Goal: Task Accomplishment & Management: Manage account settings

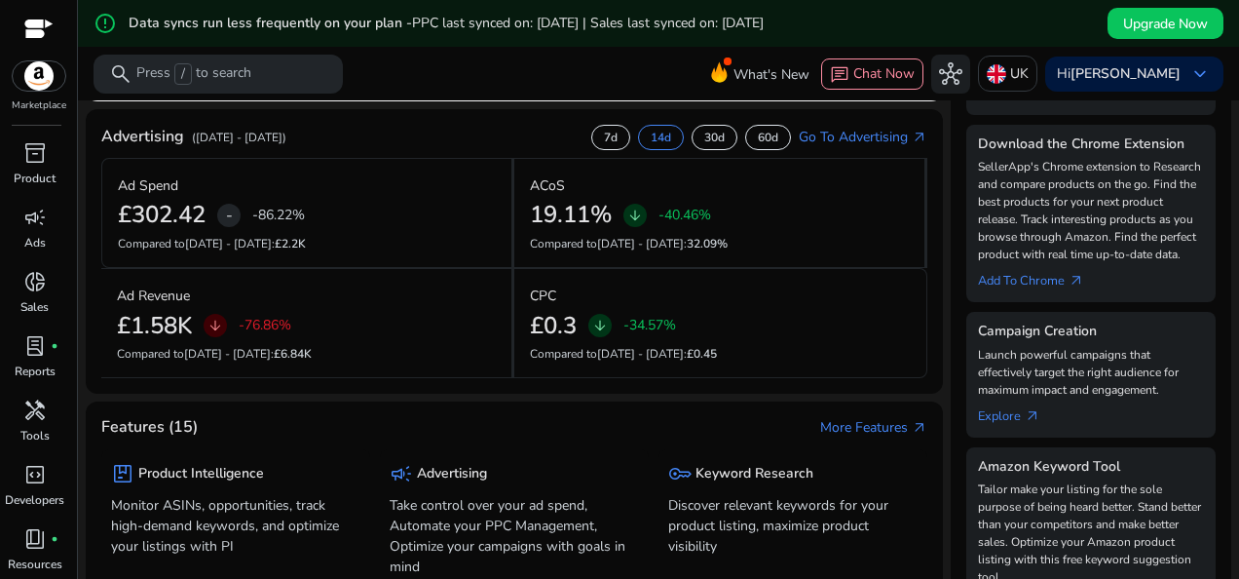
scroll to position [467, 0]
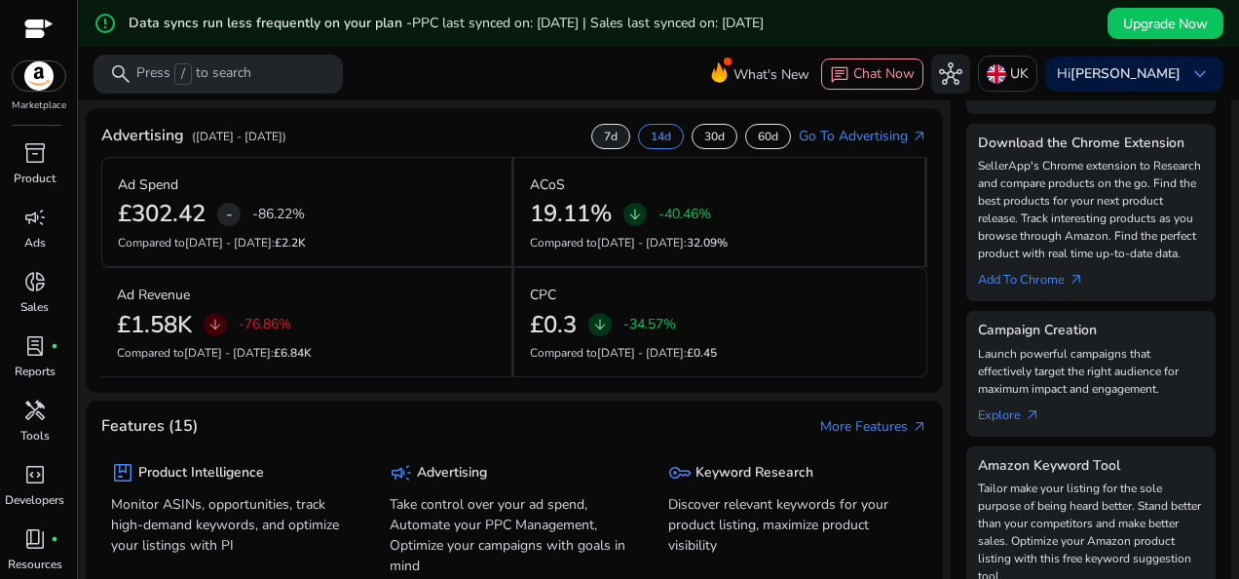
click at [604, 138] on p "7d" at bounding box center [611, 137] width 14 height 16
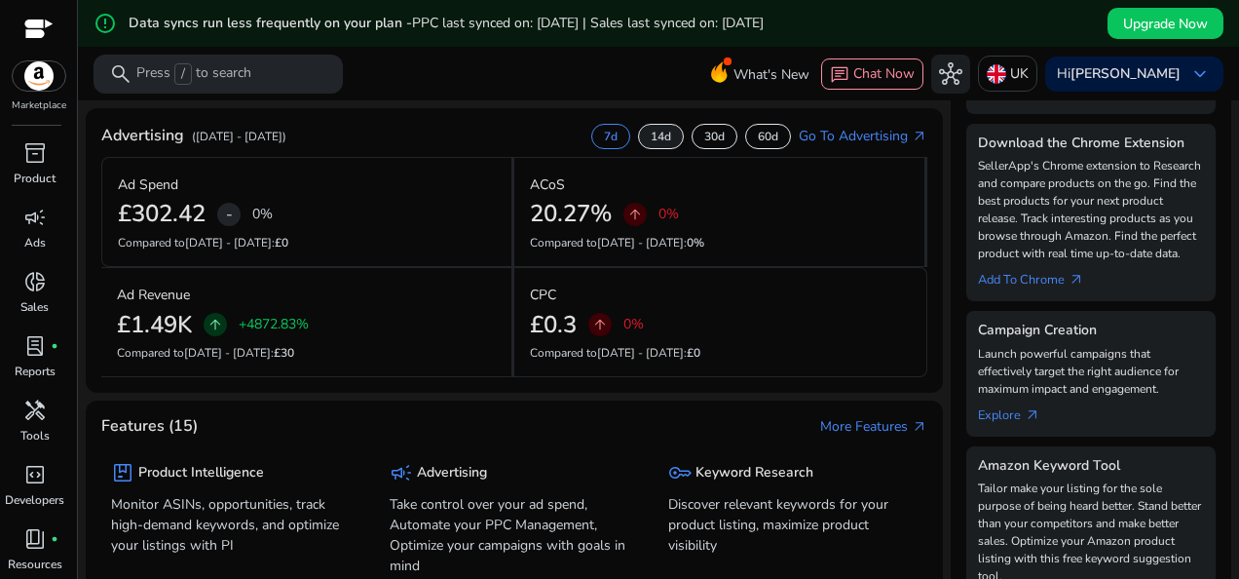
click at [653, 135] on p "14d" at bounding box center [661, 137] width 20 height 16
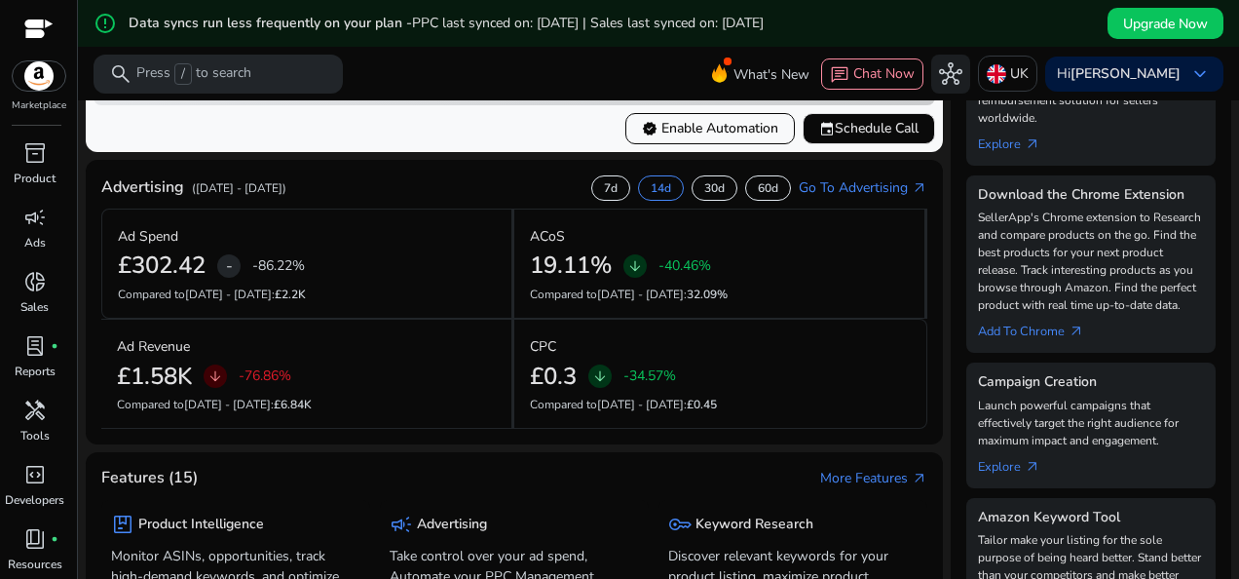
scroll to position [434, 0]
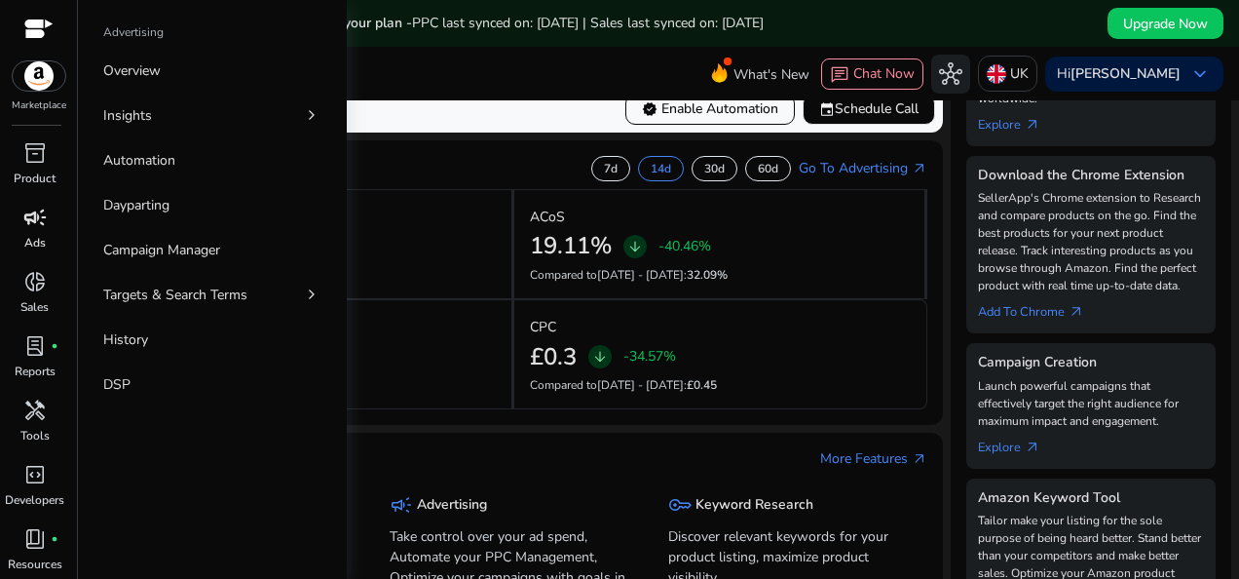
click at [36, 218] on span "campaign" at bounding box center [34, 217] width 23 height 23
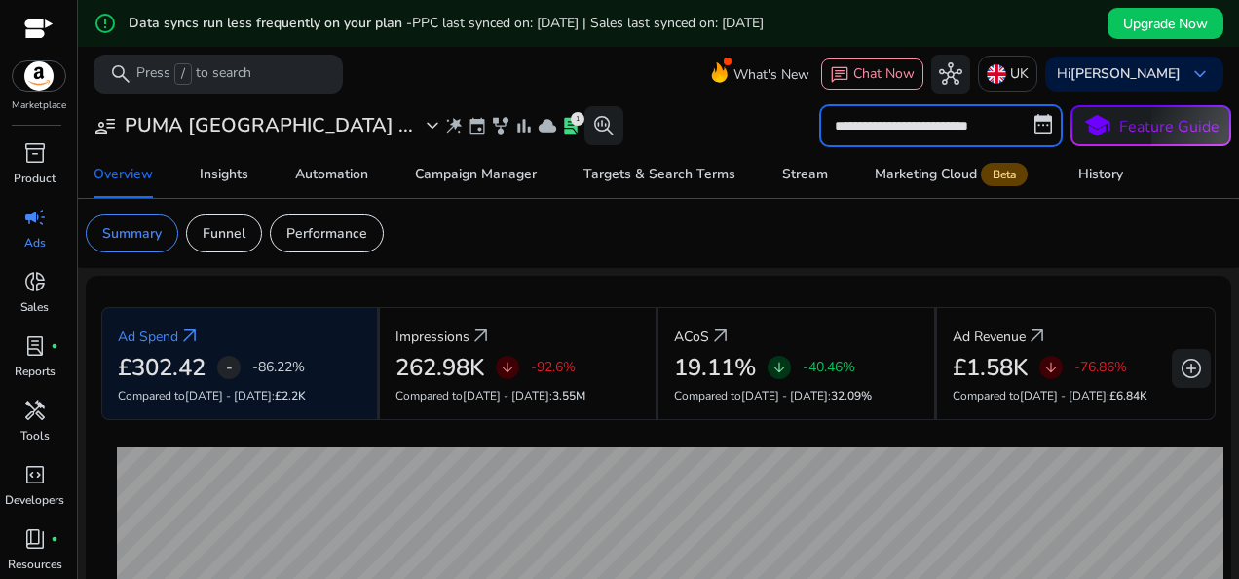
click at [925, 120] on input "**********" at bounding box center [941, 125] width 244 height 43
select select "*"
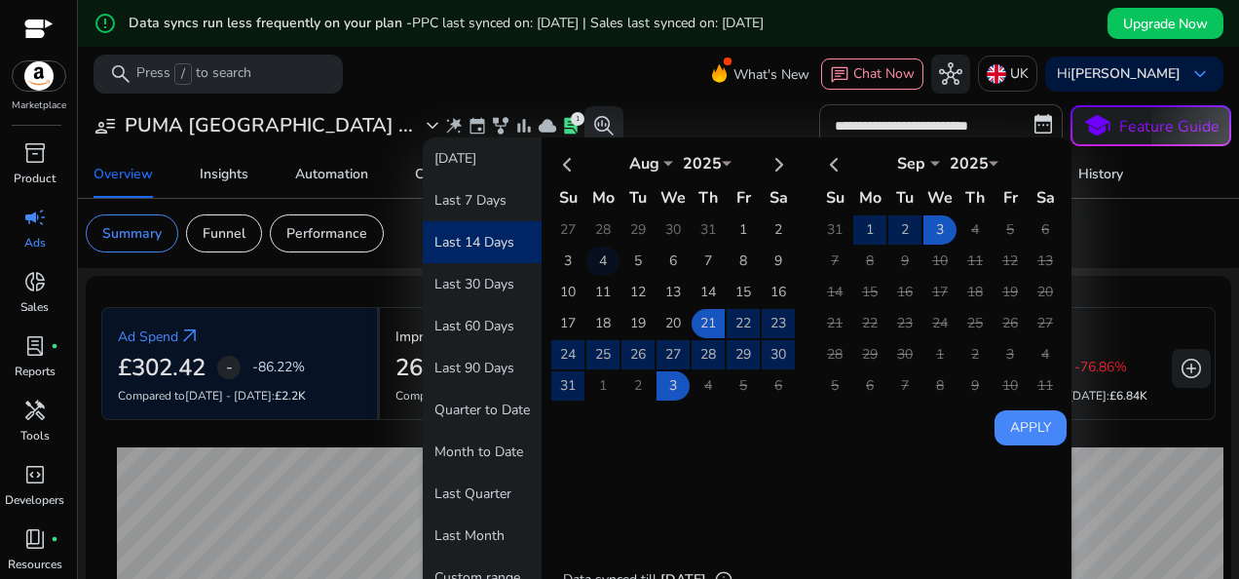
click at [600, 252] on td "4" at bounding box center [602, 260] width 33 height 29
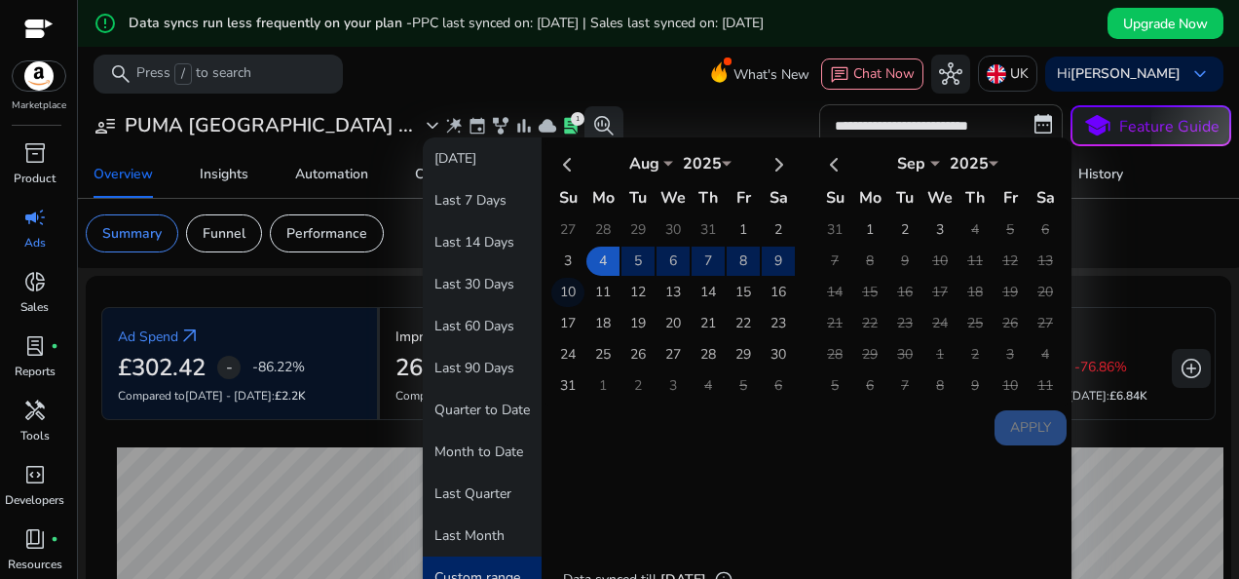
click at [565, 288] on td "10" at bounding box center [567, 292] width 33 height 29
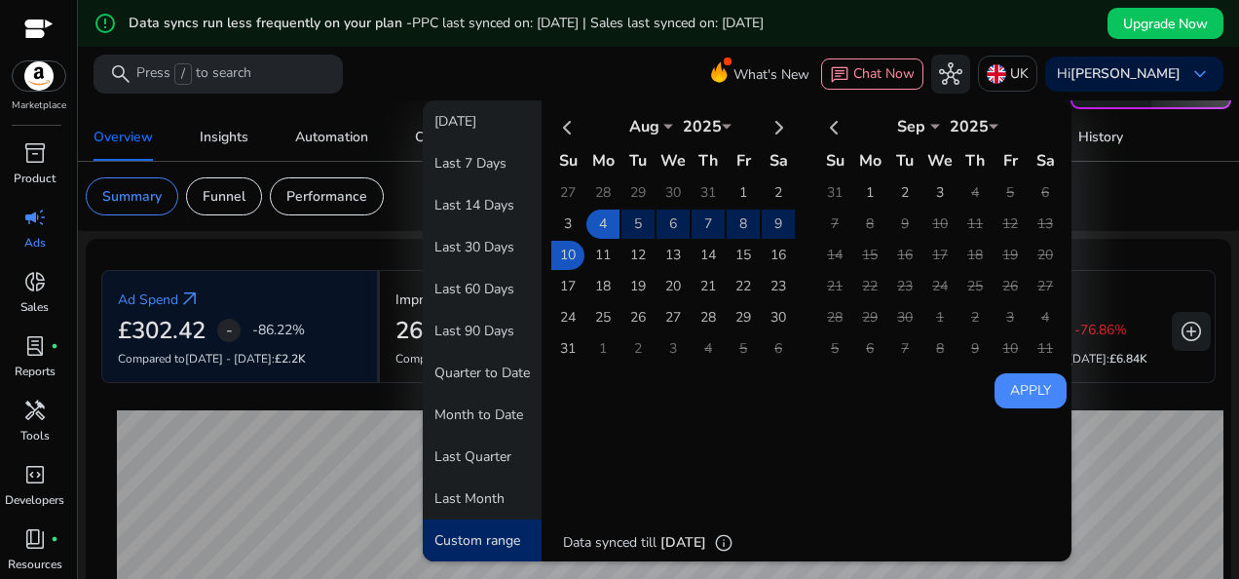
scroll to position [38, 0]
click at [1009, 384] on button "Apply" at bounding box center [1030, 389] width 72 height 35
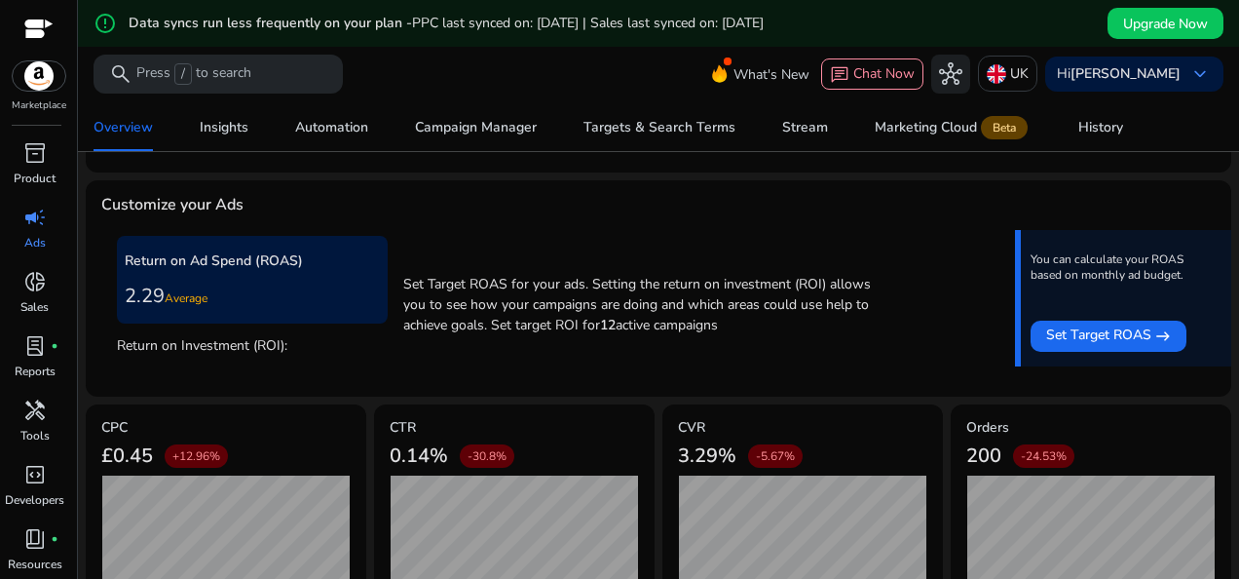
scroll to position [830, 0]
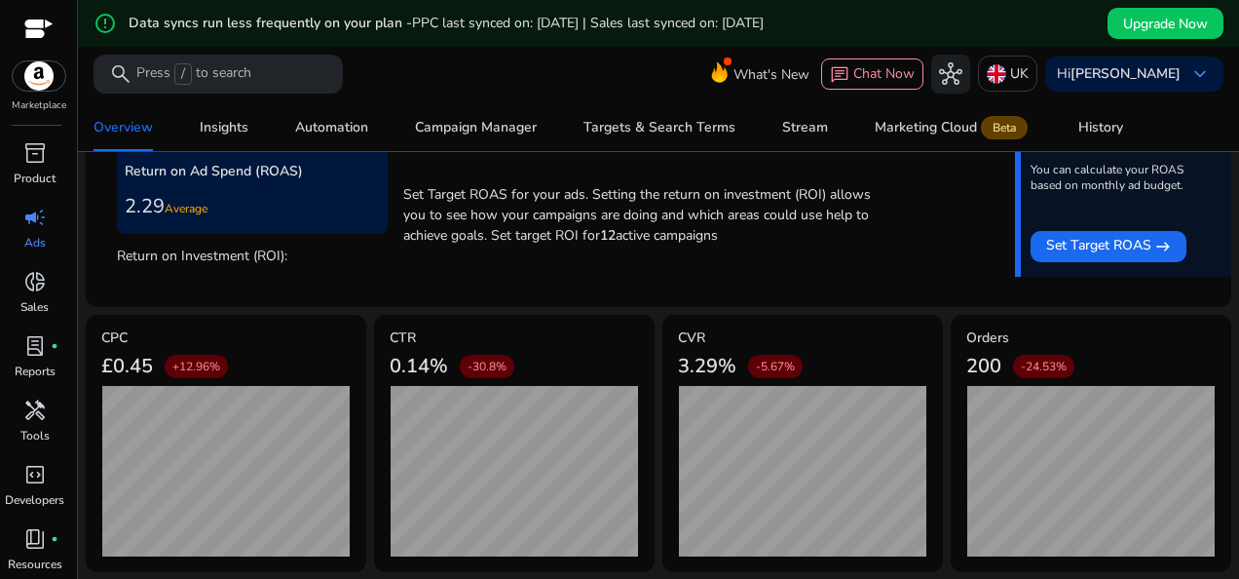
click at [662, 321] on mat-card "CVR 3.29% -5.67%" at bounding box center [802, 443] width 281 height 257
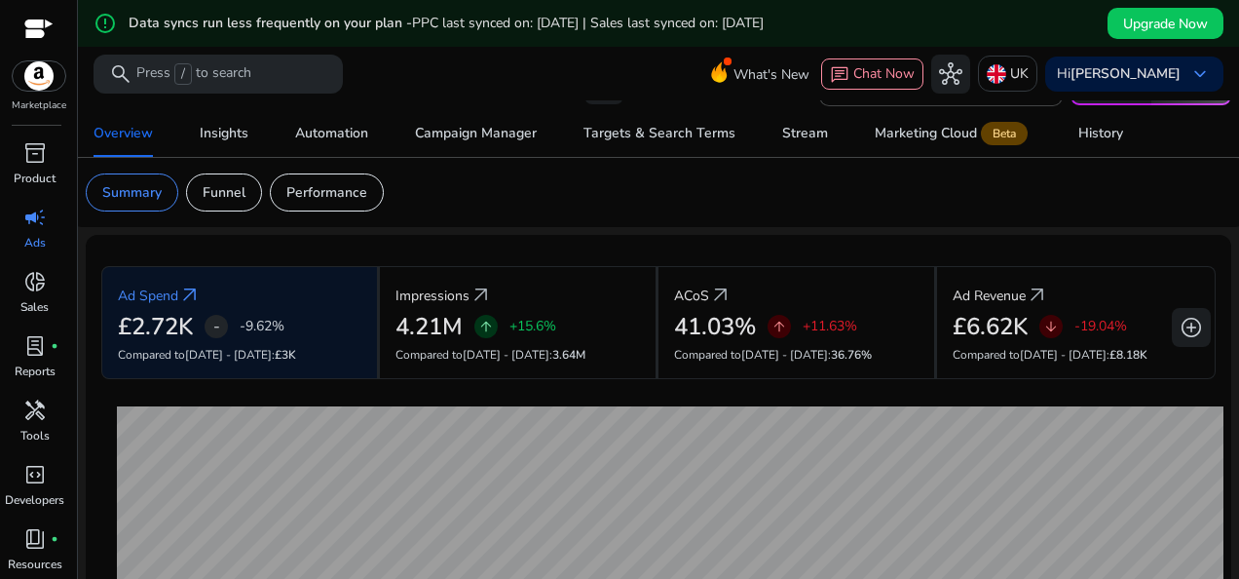
scroll to position [43, 0]
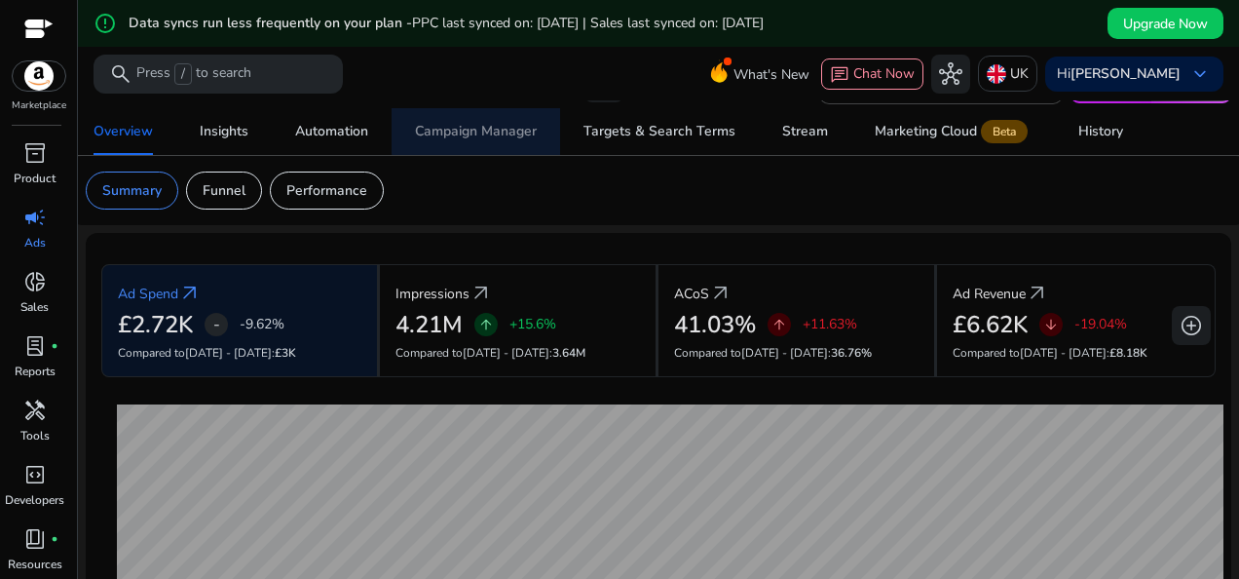
click at [479, 131] on div "Campaign Manager" at bounding box center [476, 132] width 122 height 14
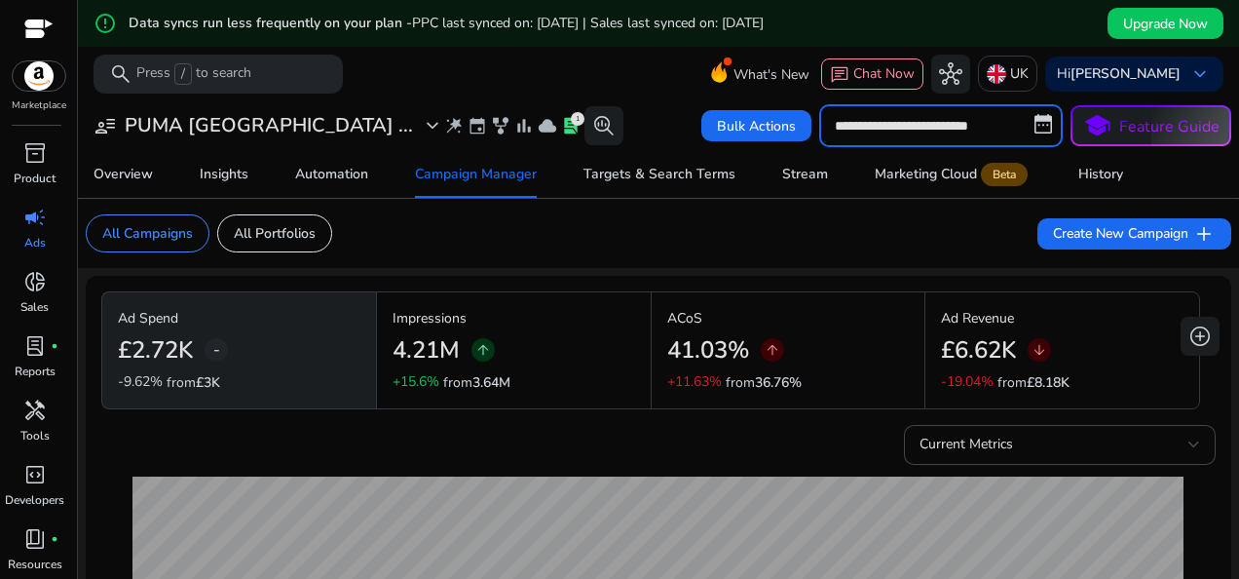
click at [955, 132] on input "**********" at bounding box center [941, 125] width 244 height 43
select select "*"
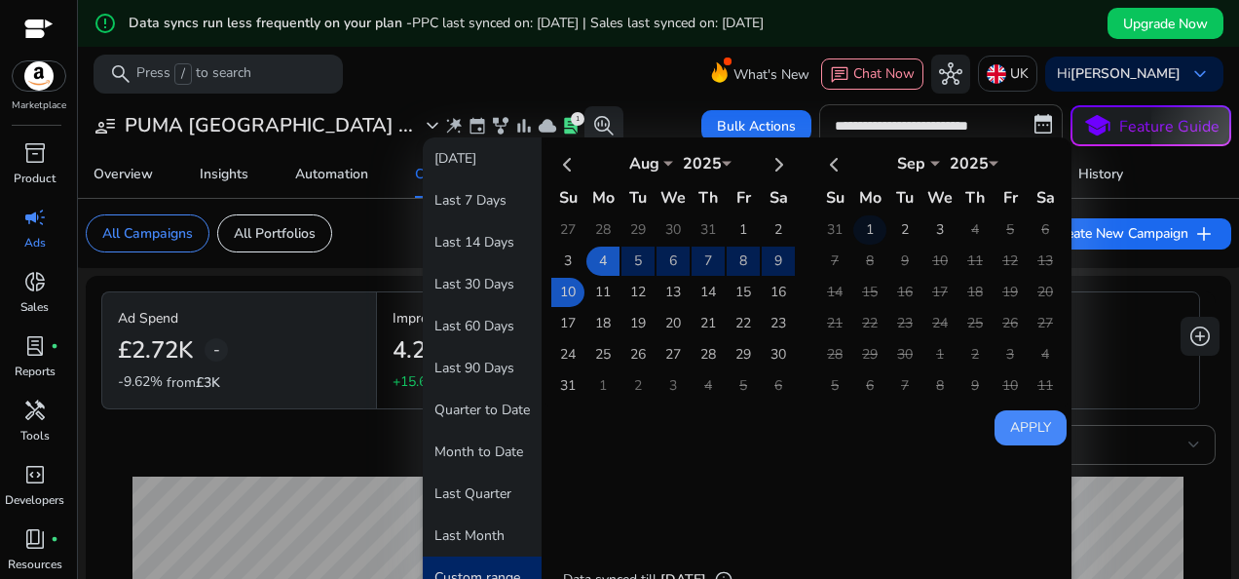
click at [860, 226] on td "1" at bounding box center [869, 229] width 33 height 29
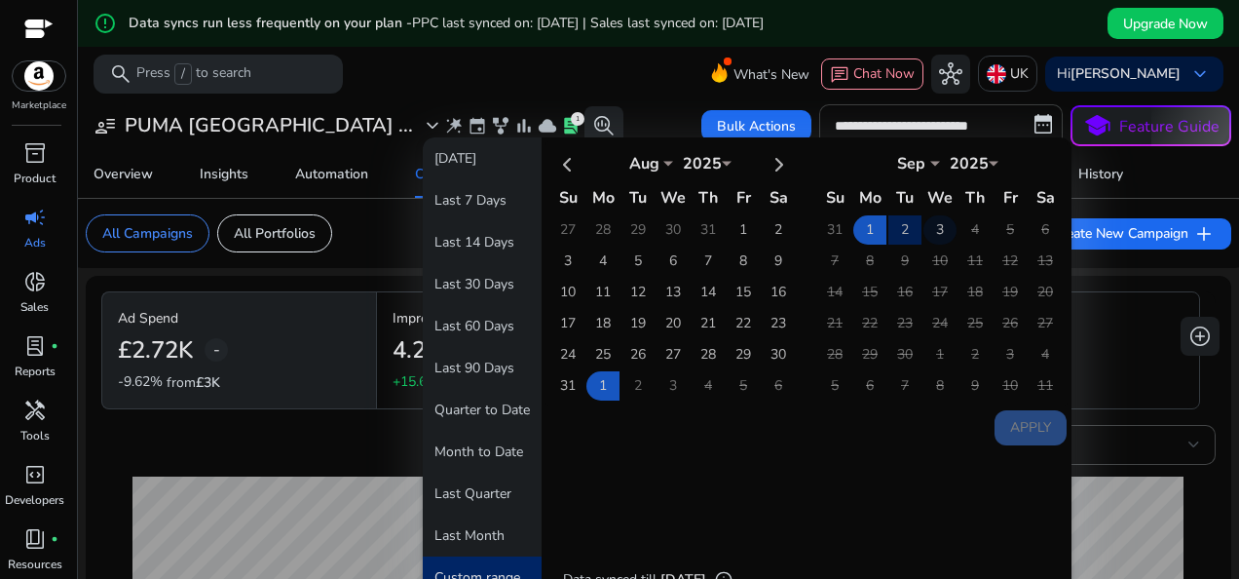
click at [935, 226] on td "3" at bounding box center [939, 229] width 33 height 29
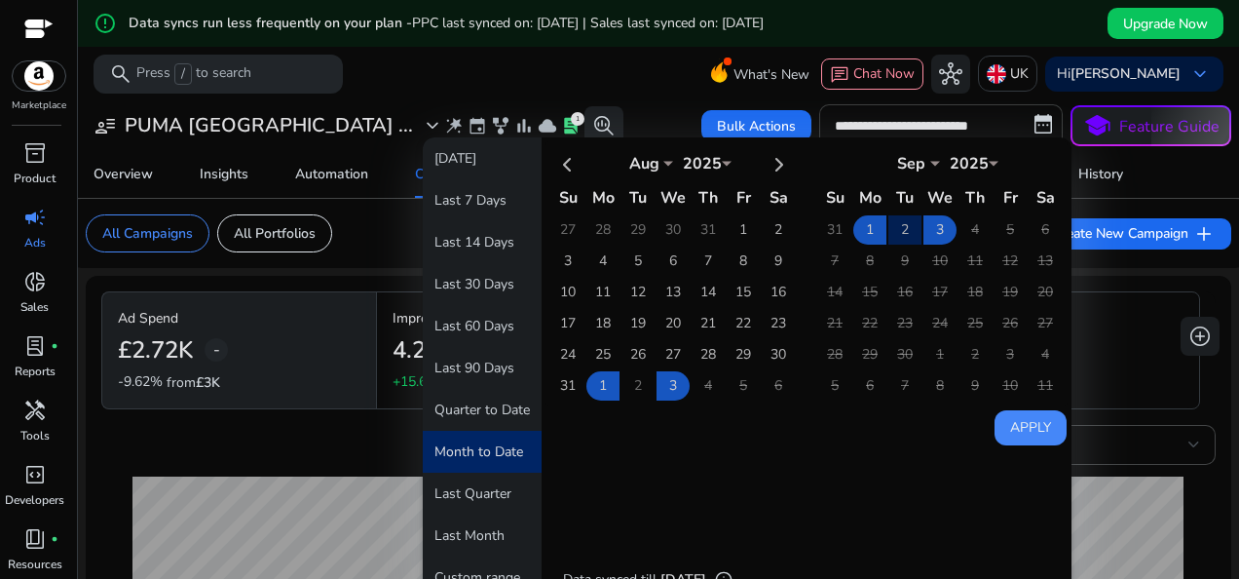
click at [1003, 422] on button "Apply" at bounding box center [1030, 427] width 72 height 35
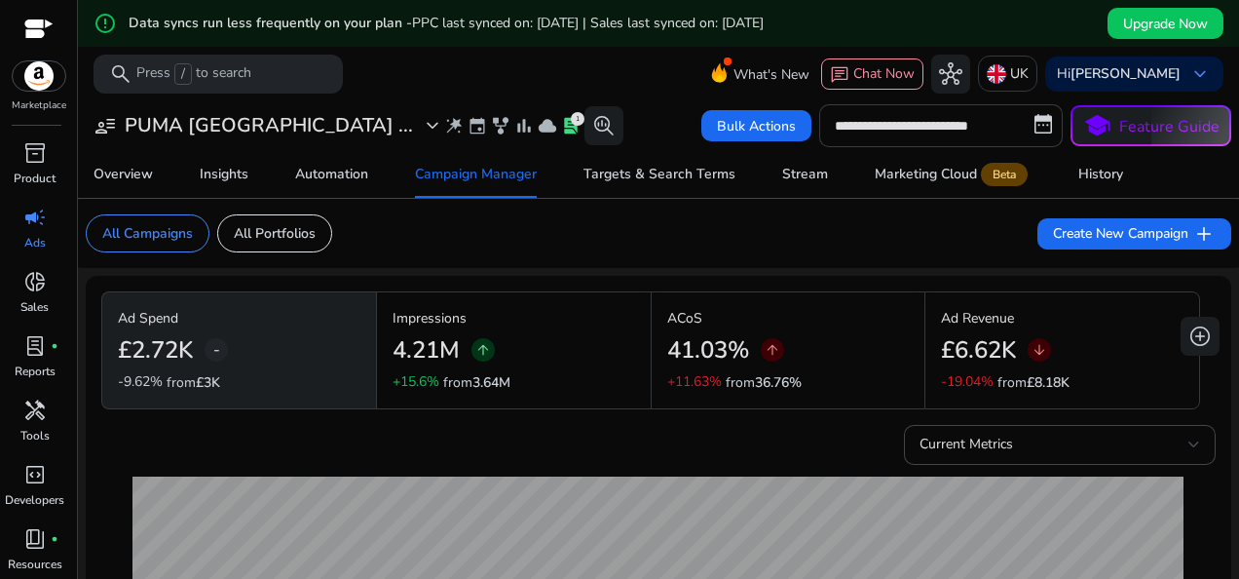
type input "**********"
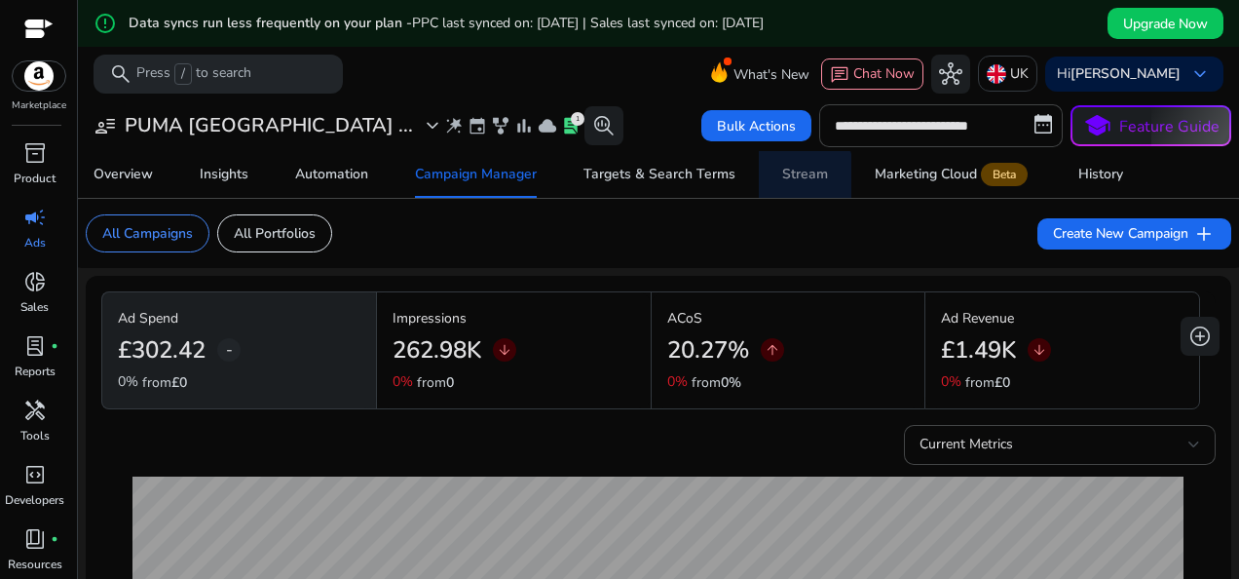
click at [797, 176] on div "Stream" at bounding box center [805, 175] width 46 height 14
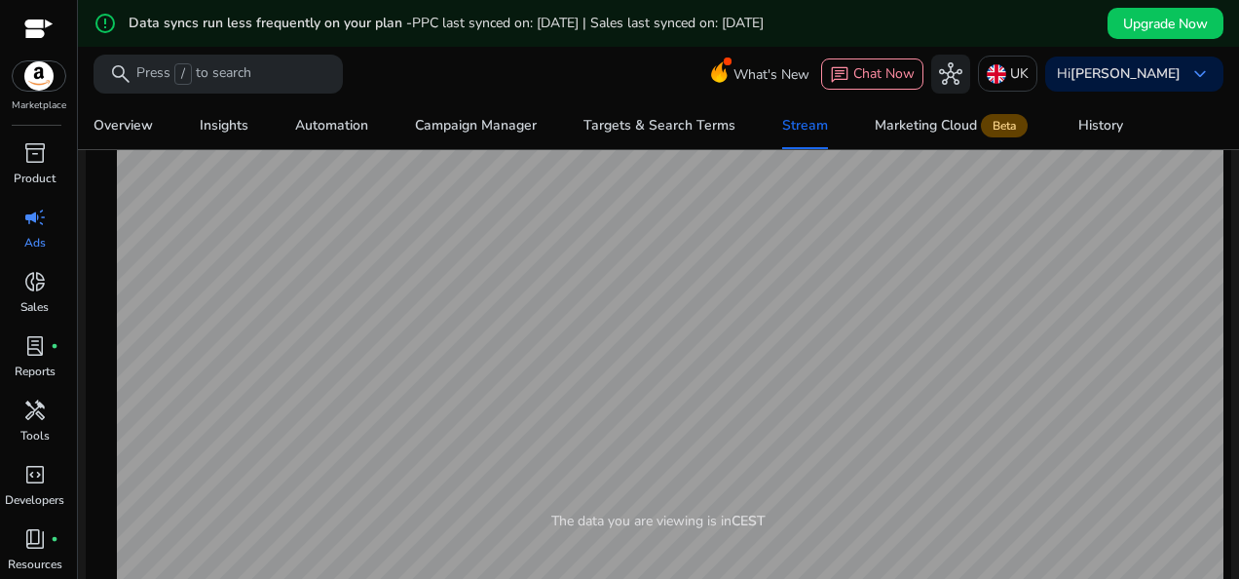
scroll to position [843, 0]
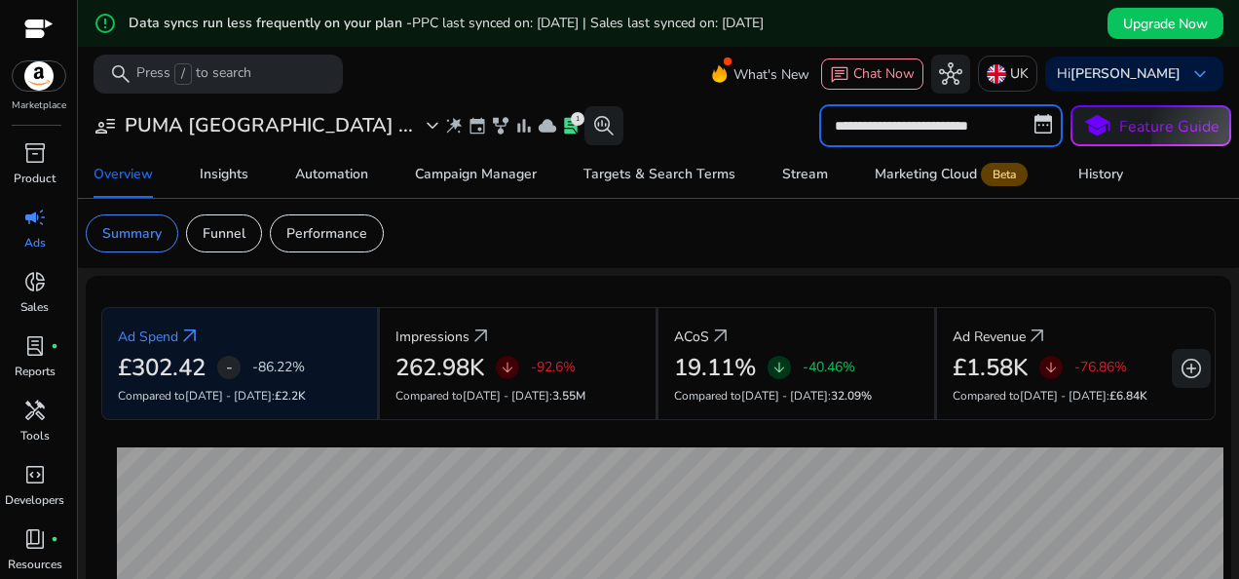
click at [919, 127] on input "**********" at bounding box center [941, 125] width 244 height 43
select select "*"
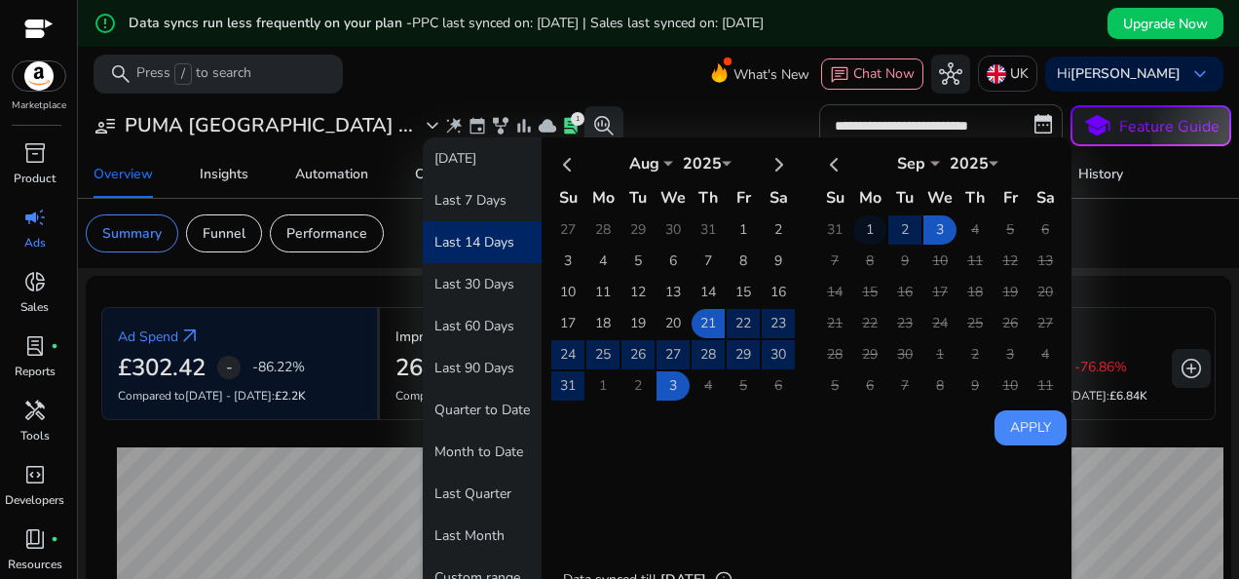
click at [859, 227] on td "1" at bounding box center [869, 229] width 33 height 29
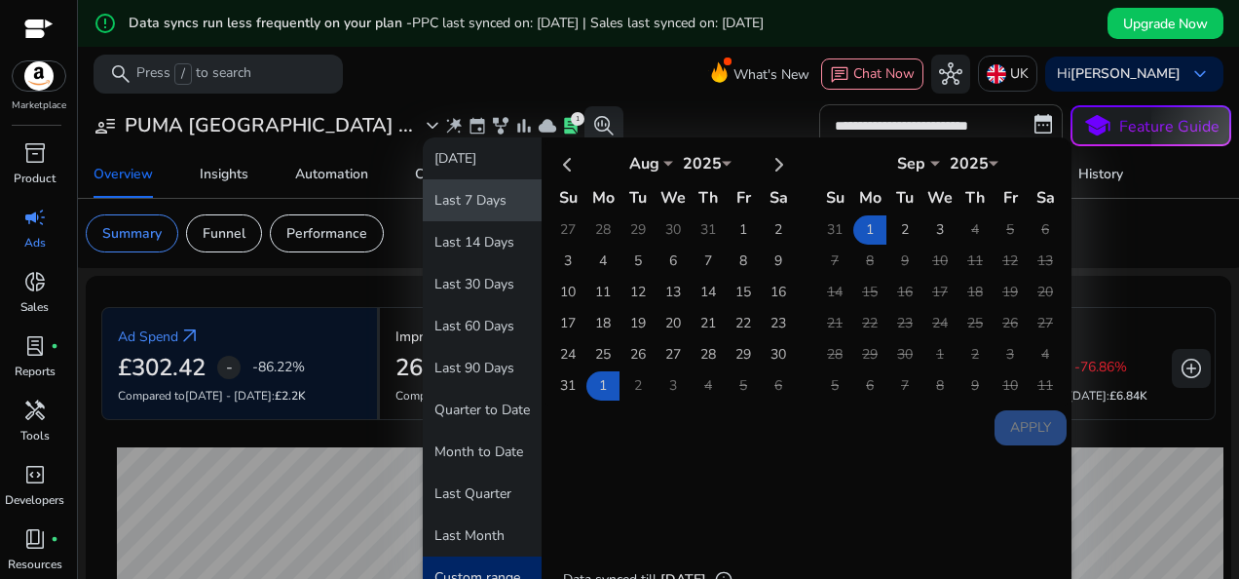
click at [481, 200] on button "Last 7 Days" at bounding box center [482, 200] width 119 height 42
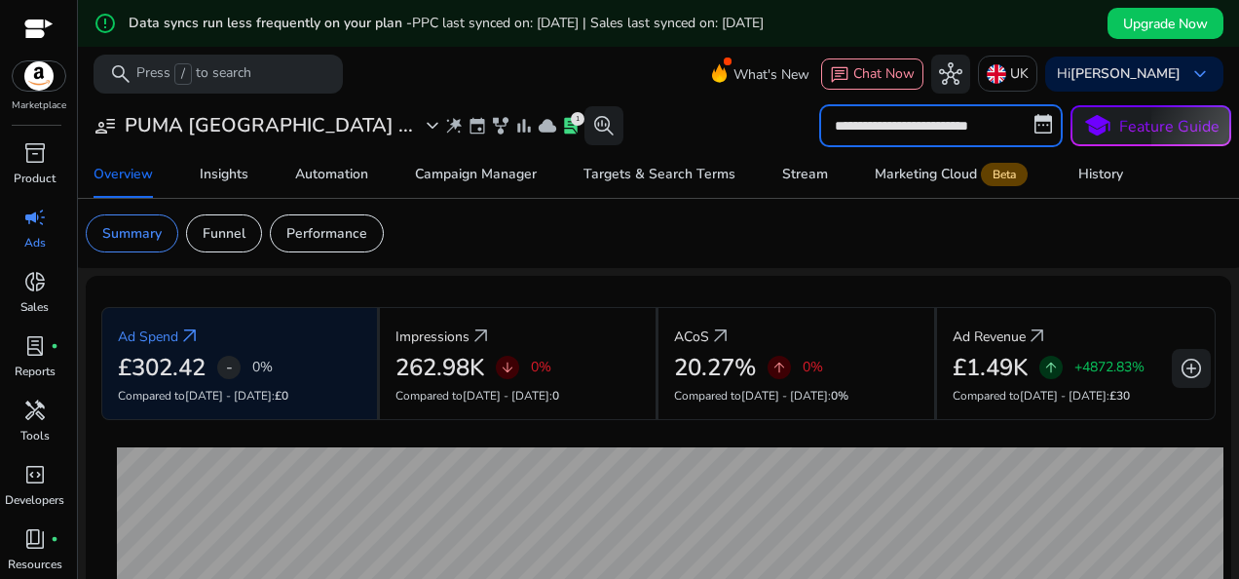
click at [935, 134] on input "**********" at bounding box center [941, 125] width 244 height 43
select select "*"
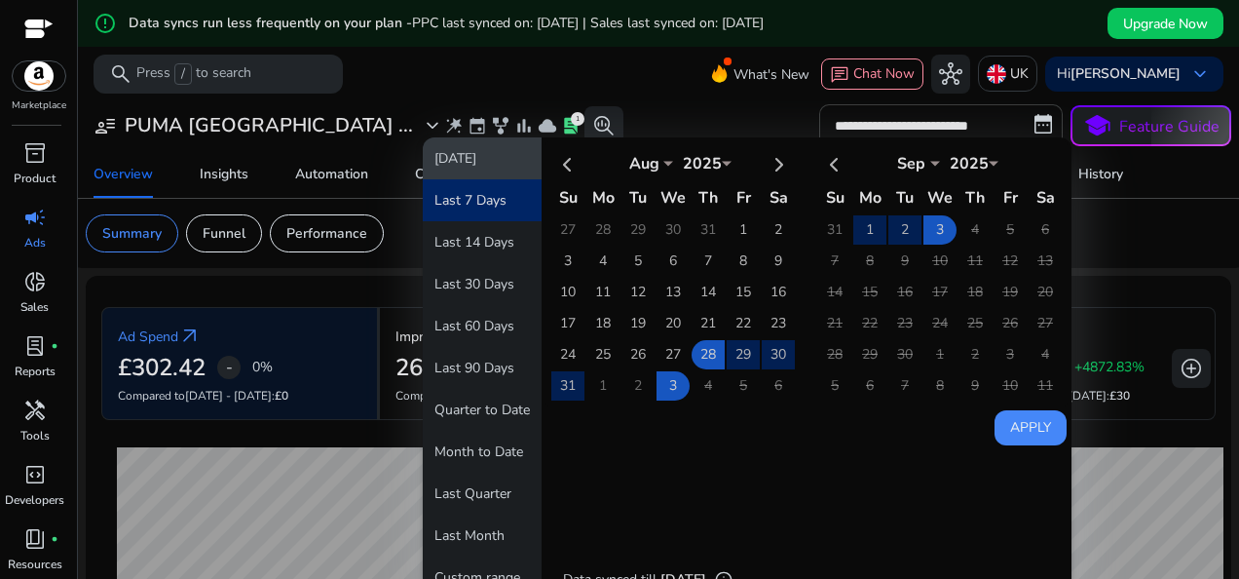
click at [473, 160] on button "[DATE]" at bounding box center [482, 158] width 119 height 42
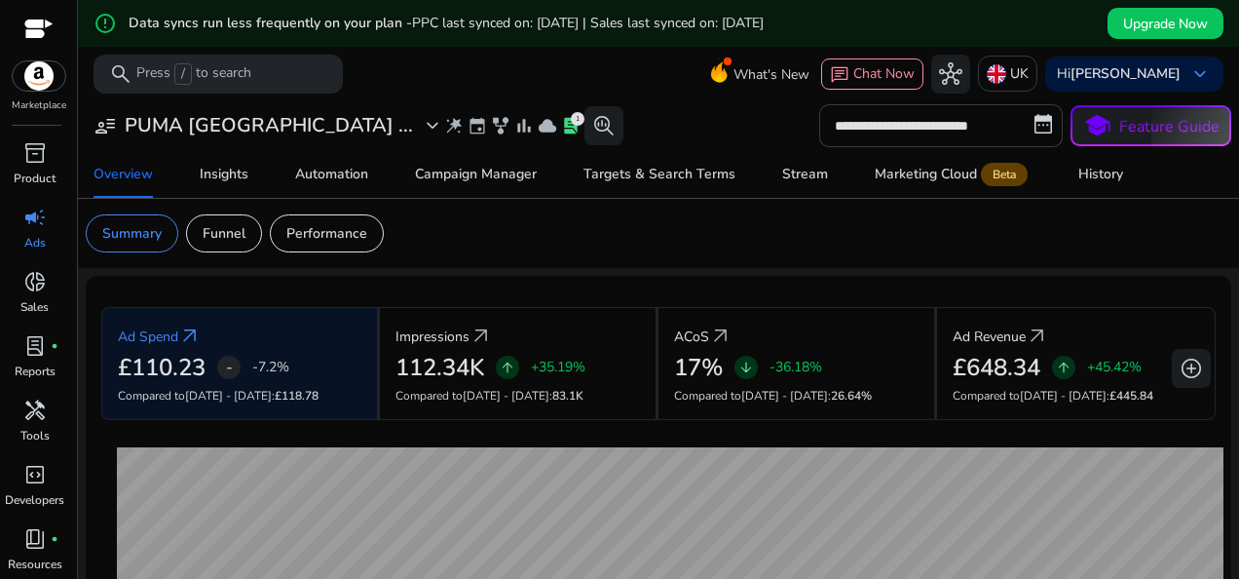
click at [962, 138] on input "**********" at bounding box center [941, 125] width 244 height 43
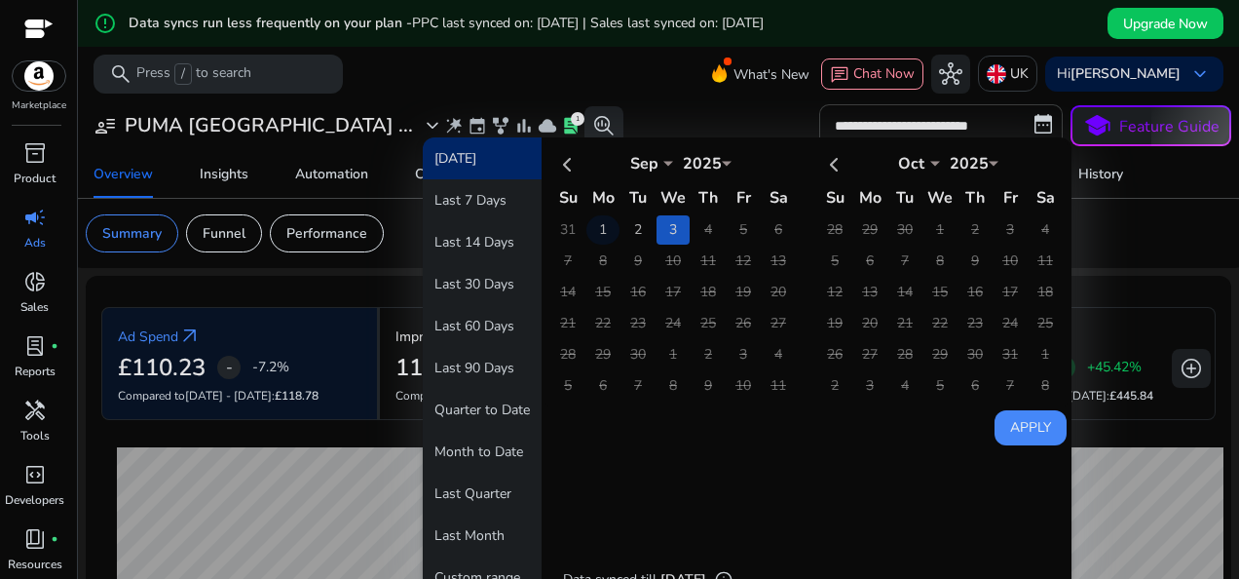
click at [597, 227] on td "1" at bounding box center [602, 229] width 33 height 29
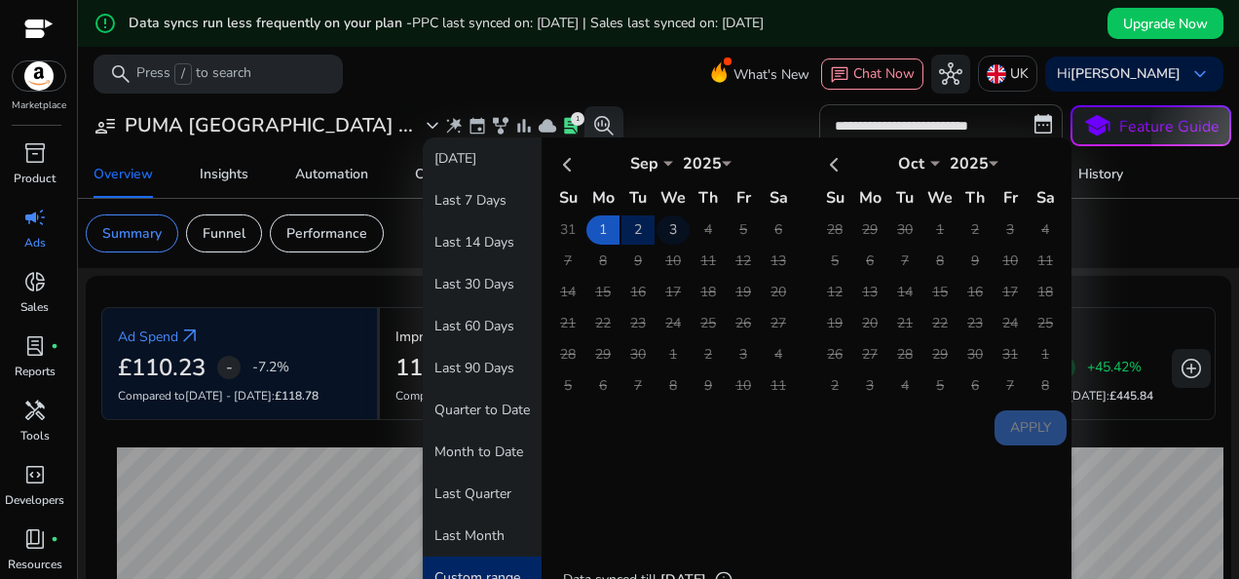
click at [661, 229] on td "3" at bounding box center [672, 229] width 33 height 29
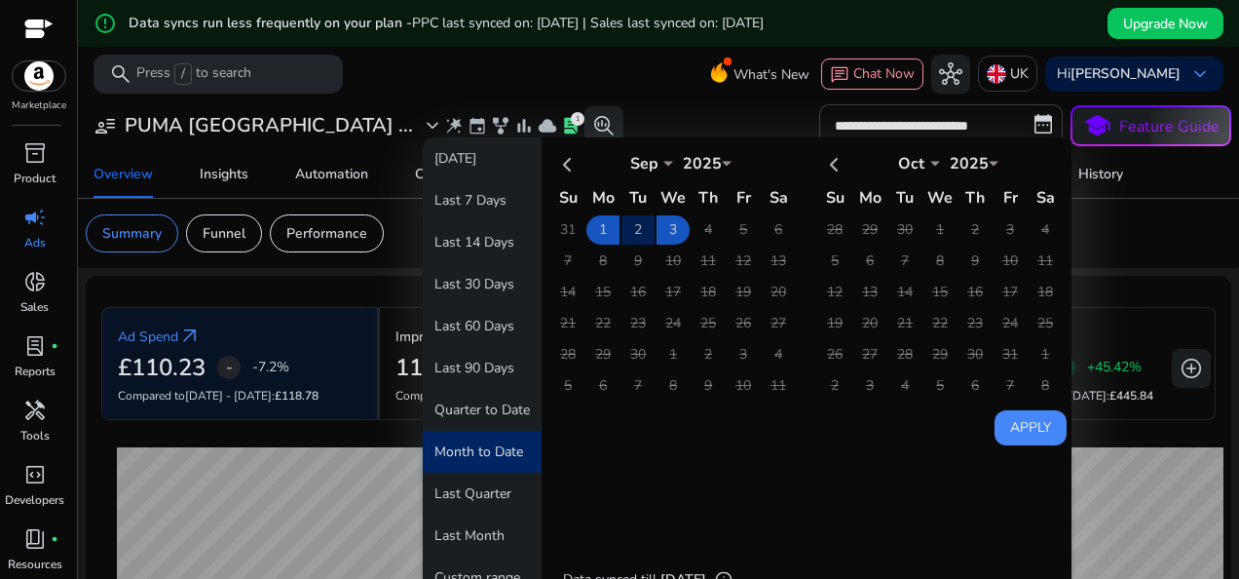
click at [1009, 429] on button "Apply" at bounding box center [1030, 427] width 72 height 35
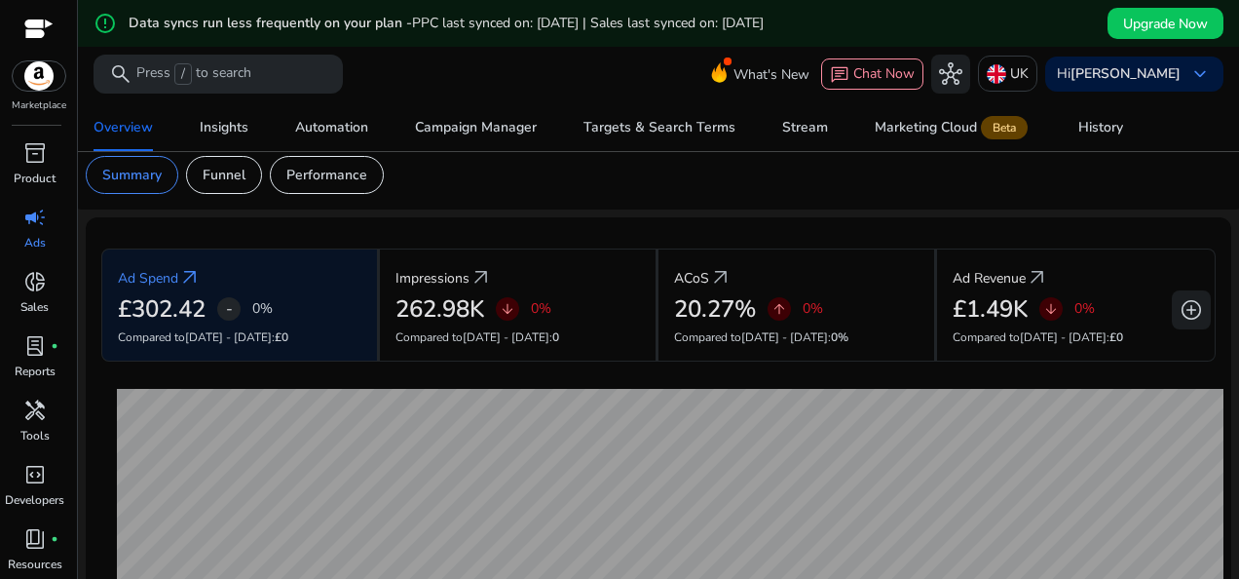
scroll to position [56, 0]
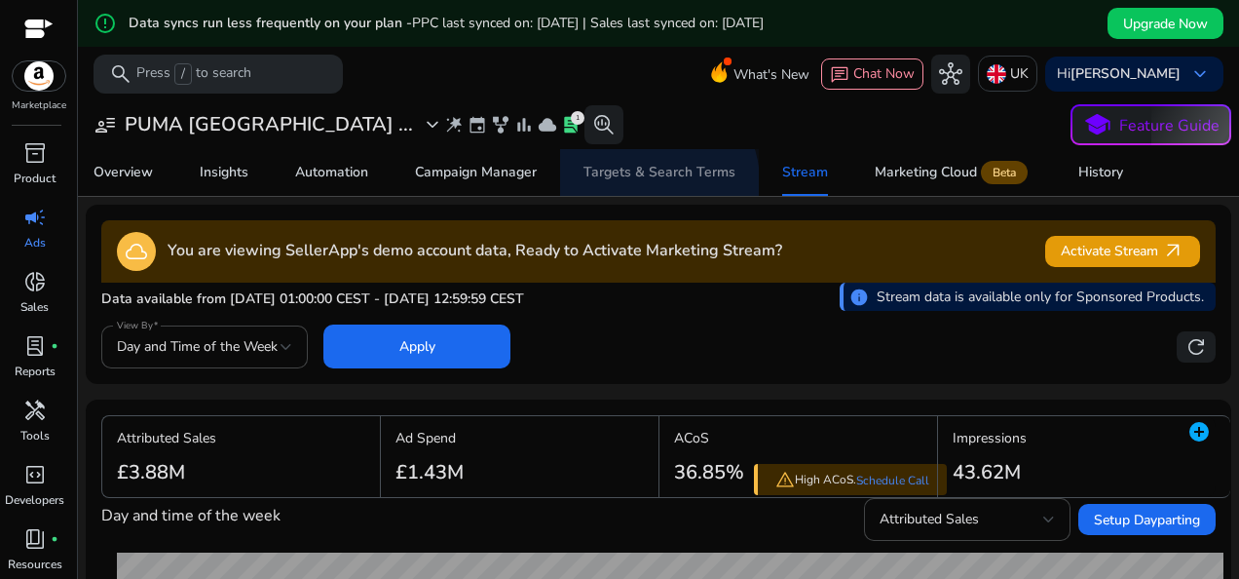
click at [653, 181] on span "Targets & Search Terms" at bounding box center [659, 172] width 152 height 47
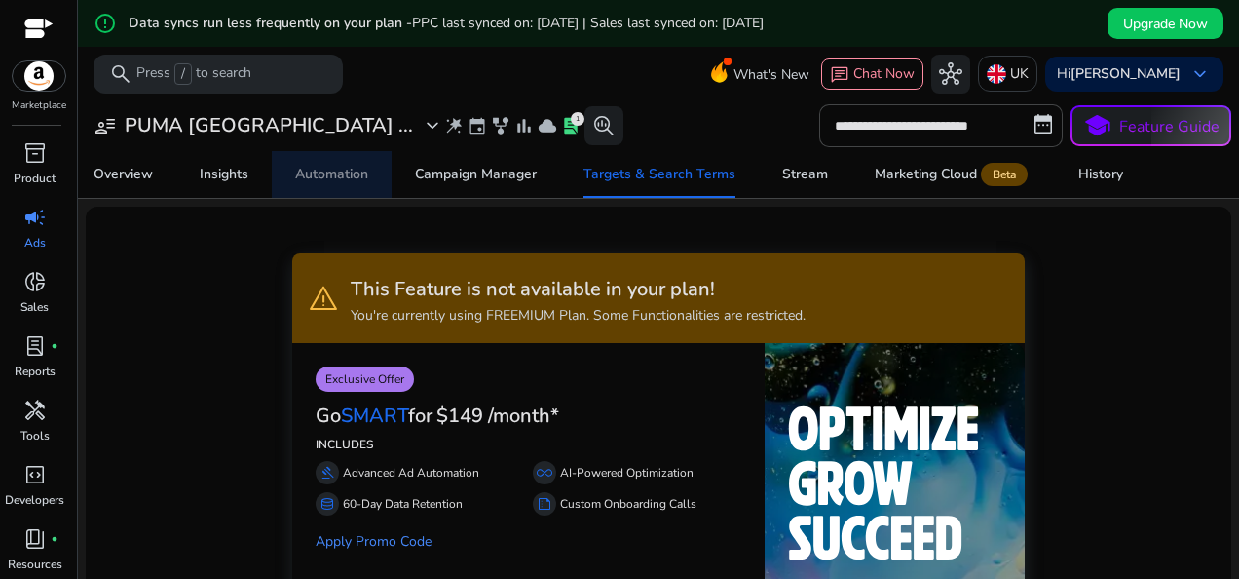
click at [331, 174] on div "Automation" at bounding box center [331, 175] width 73 height 14
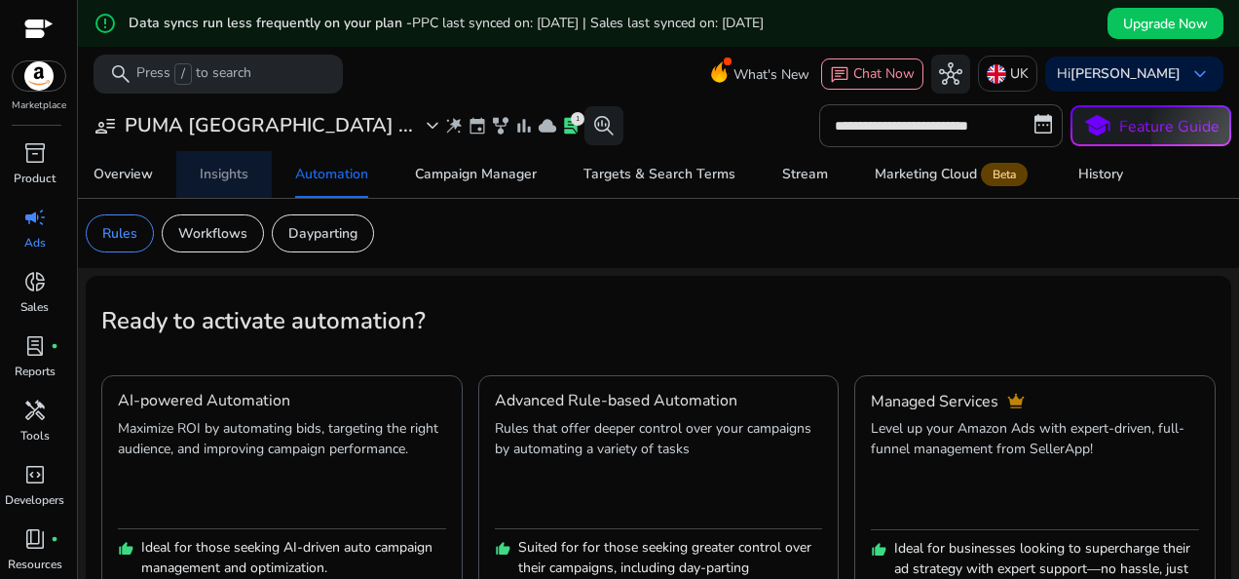
click at [222, 171] on div "Insights" at bounding box center [224, 175] width 49 height 14
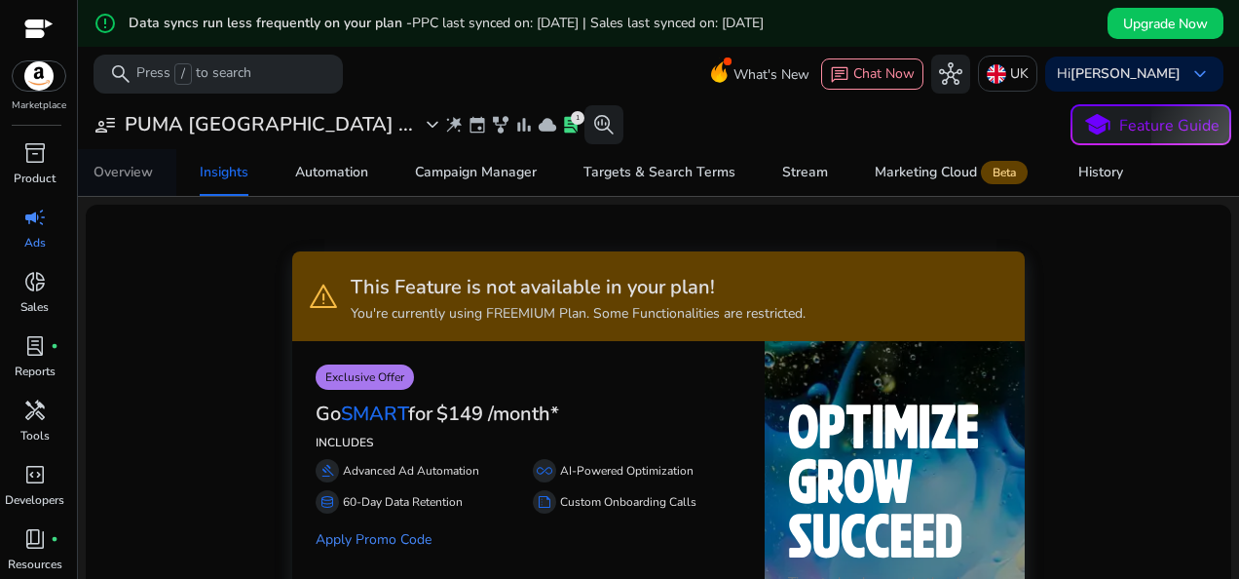
click at [142, 176] on div "Overview" at bounding box center [123, 173] width 59 height 14
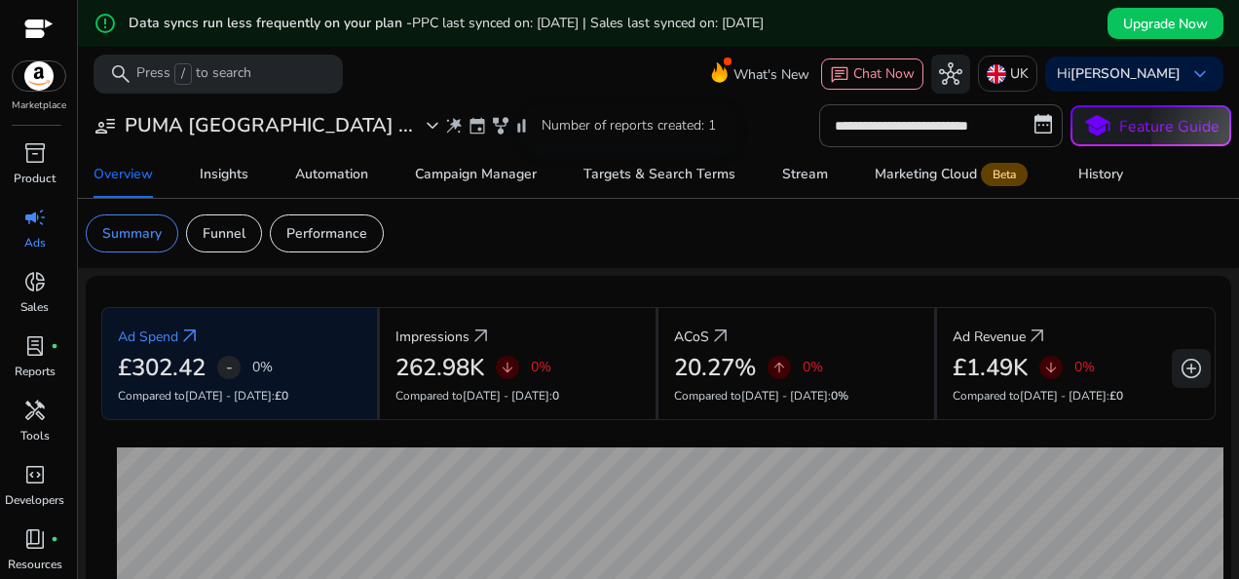
click at [561, 116] on span "lab_profile" at bounding box center [570, 125] width 19 height 19
click at [561, 123] on span "lab_profile" at bounding box center [570, 125] width 19 height 19
click at [561, 125] on span "lab_profile" at bounding box center [570, 125] width 19 height 19
click at [39, 351] on span "lab_profile" at bounding box center [34, 345] width 23 height 23
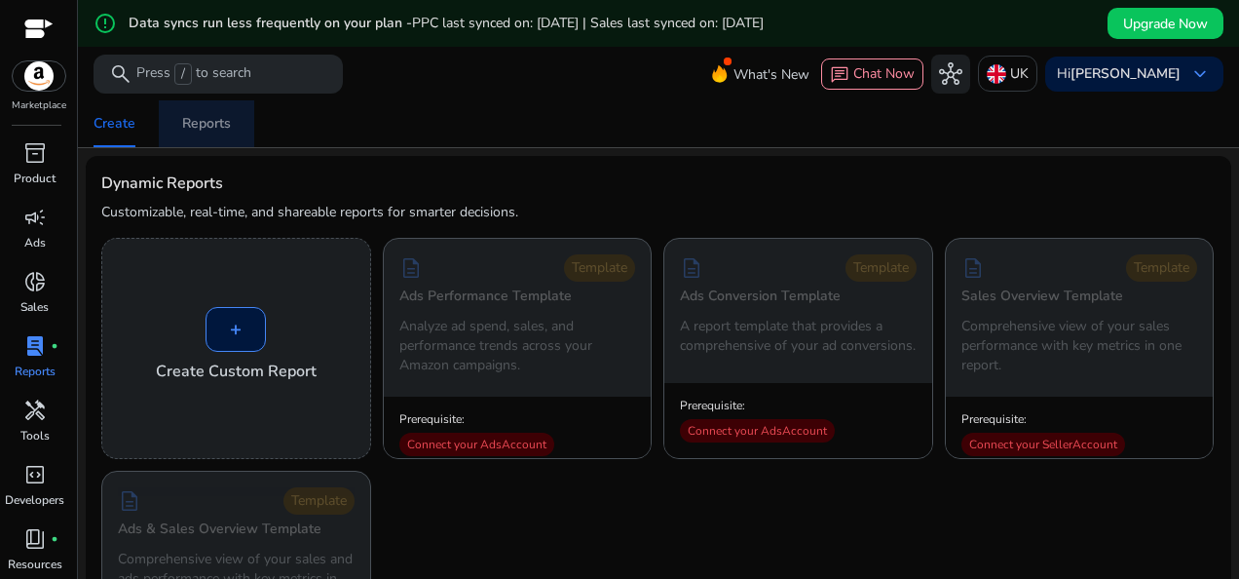
click at [212, 129] on div "Reports" at bounding box center [206, 124] width 49 height 14
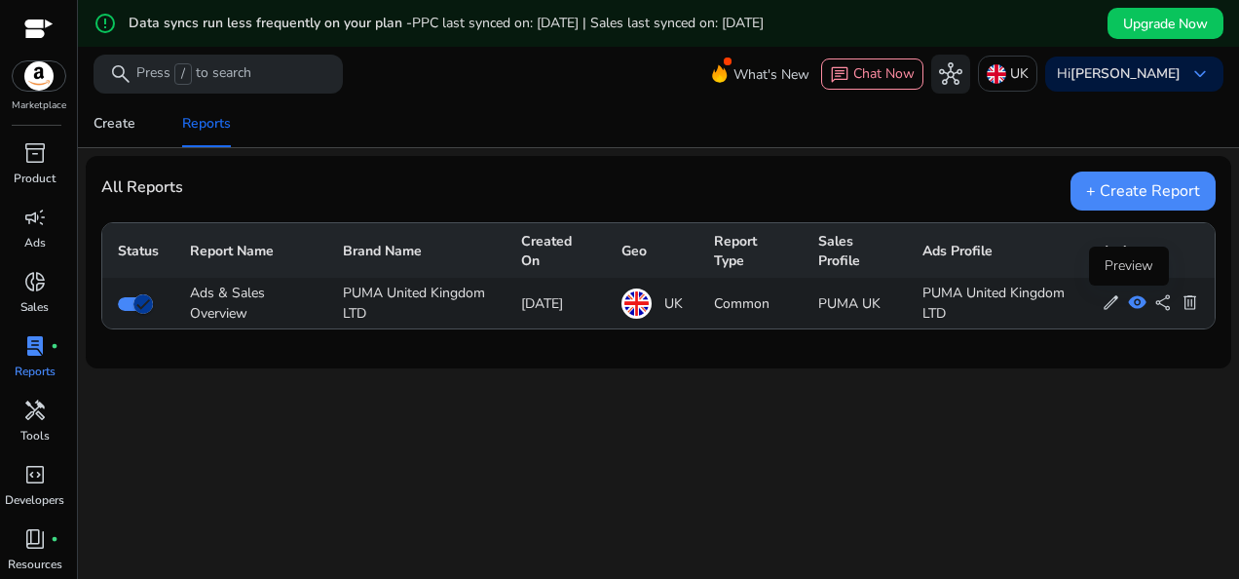
click at [1128, 303] on span "visibility" at bounding box center [1137, 302] width 19 height 19
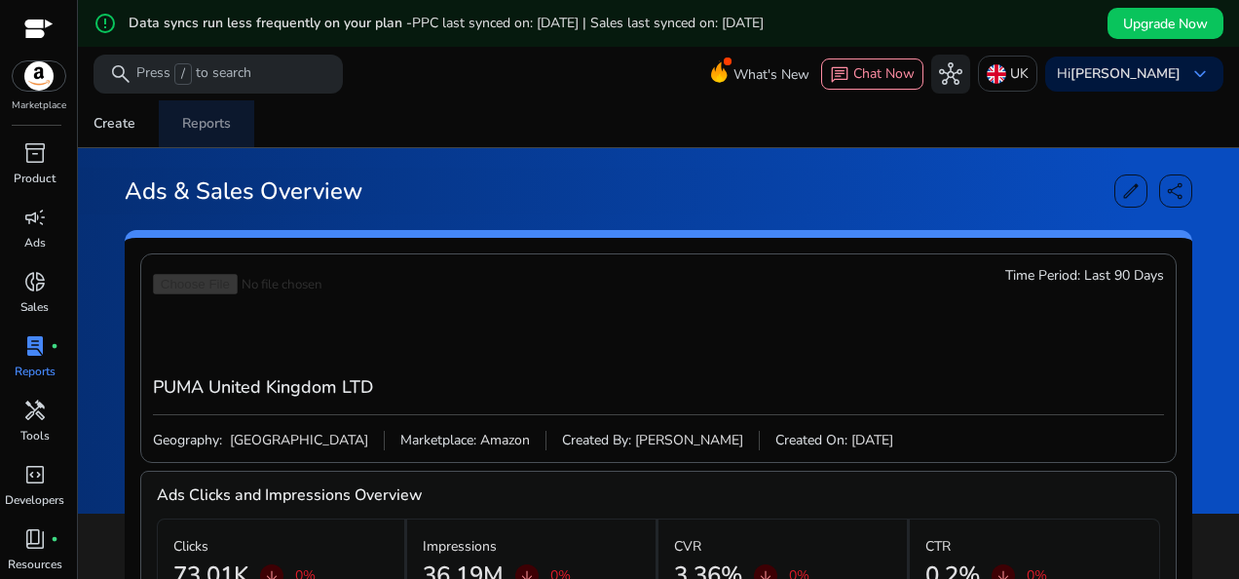
click at [201, 120] on div "Reports" at bounding box center [206, 124] width 49 height 14
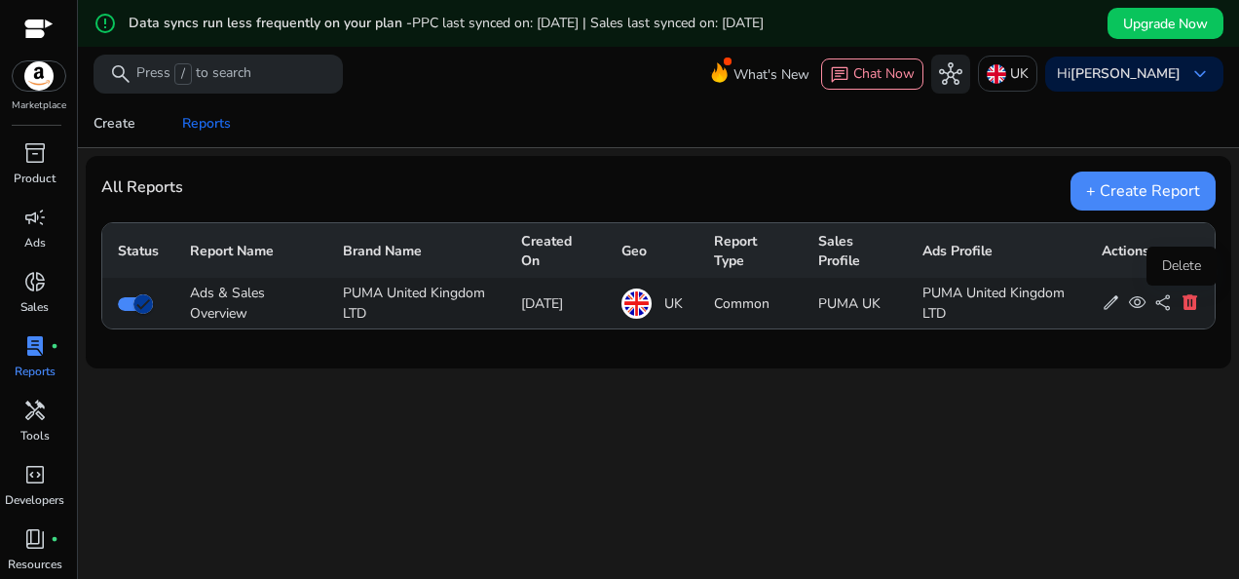
click at [1180, 302] on span "delete" at bounding box center [1189, 302] width 19 height 19
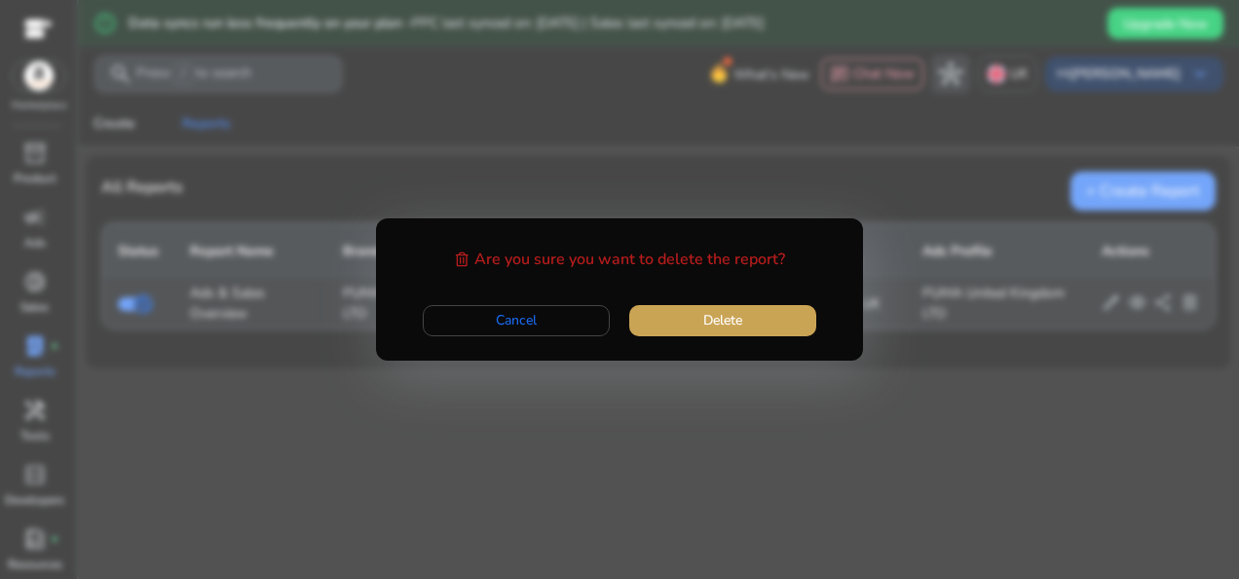
click at [723, 319] on span "Delete" at bounding box center [722, 320] width 39 height 20
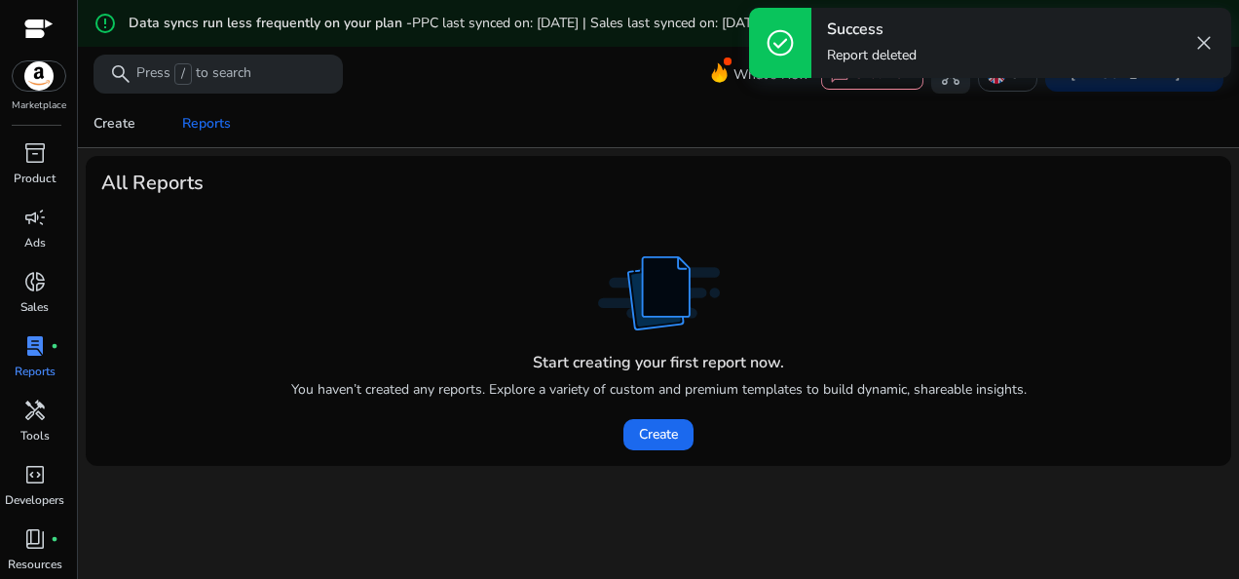
click at [1201, 43] on span "close" at bounding box center [1203, 42] width 23 height 23
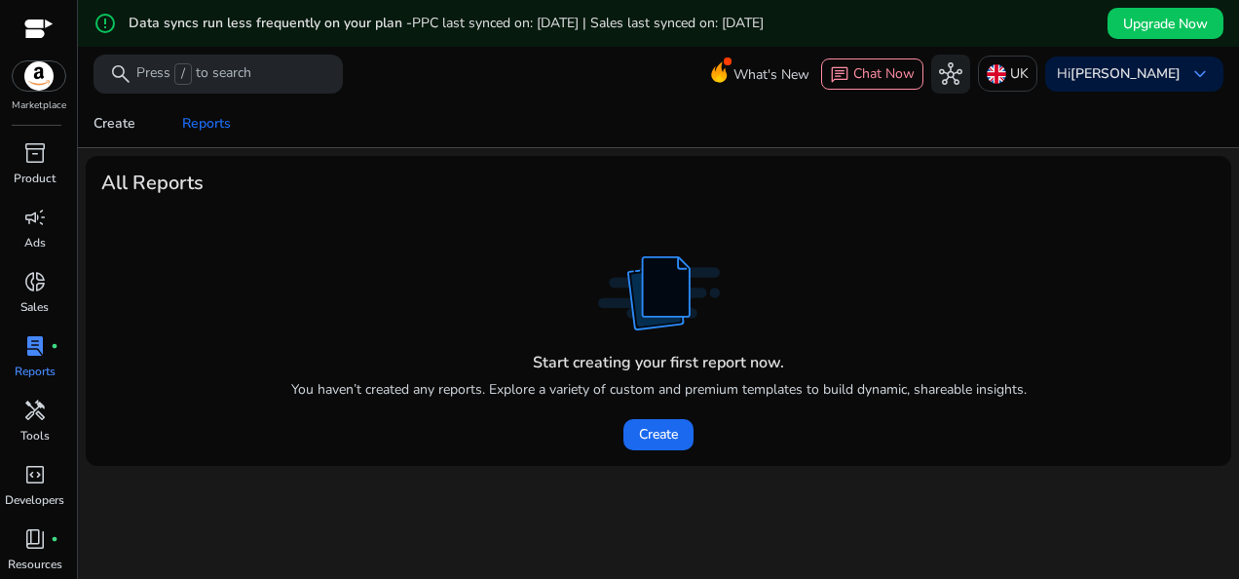
click at [23, 92] on div "Marketplace" at bounding box center [38, 56] width 77 height 113
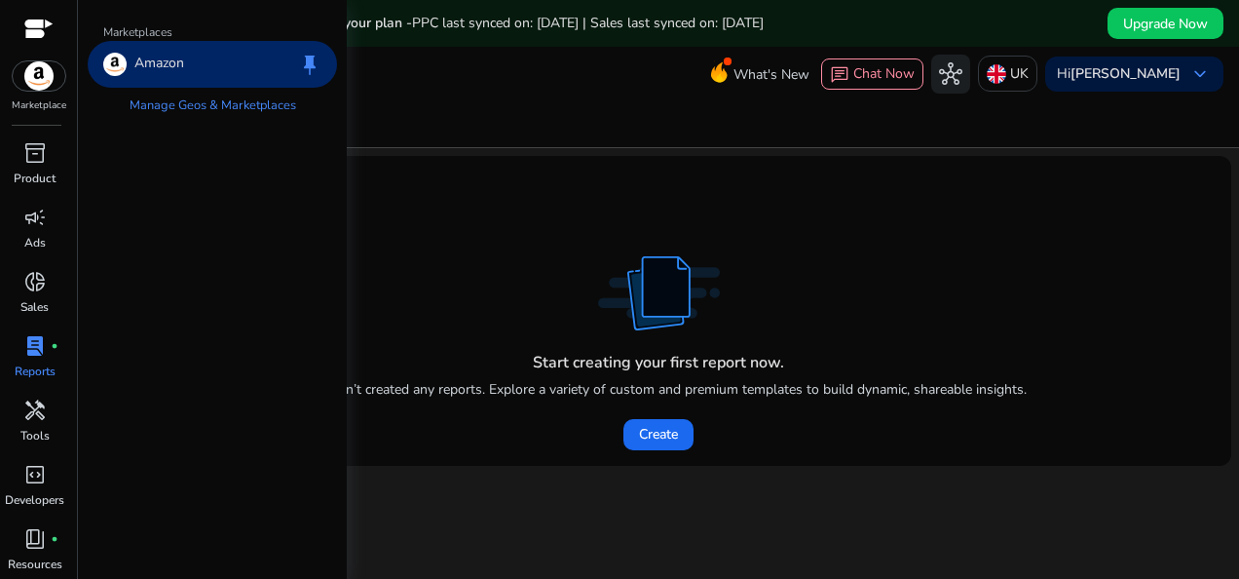
click at [44, 89] on img at bounding box center [39, 75] width 53 height 29
click at [192, 57] on div "Amazon keep" at bounding box center [212, 64] width 249 height 47
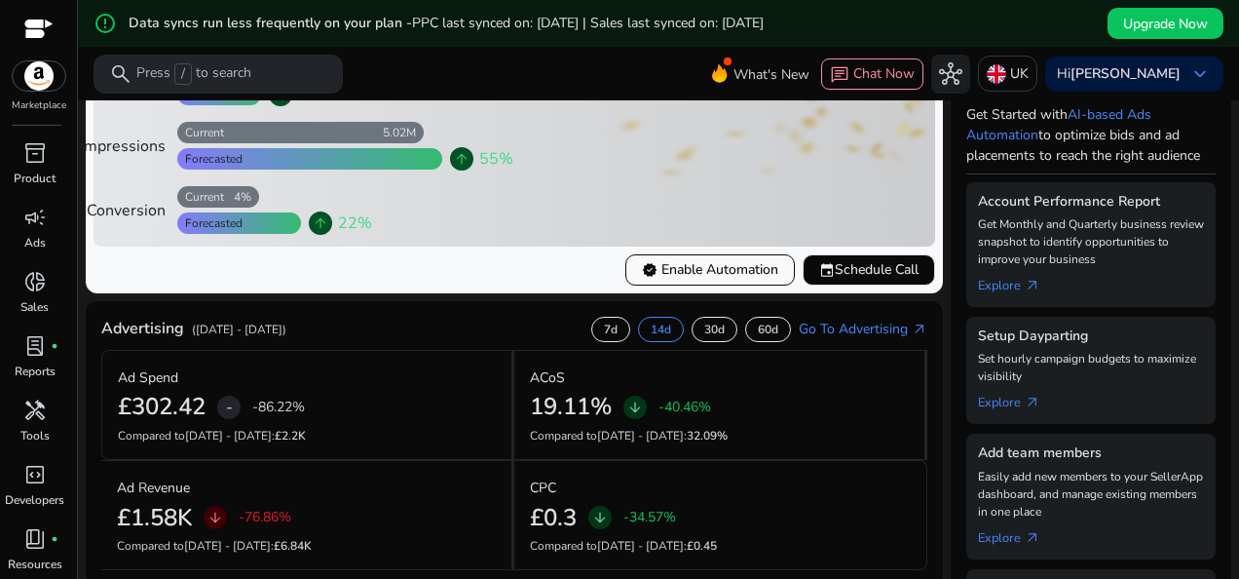
scroll to position [357, 0]
